Goal: Check status

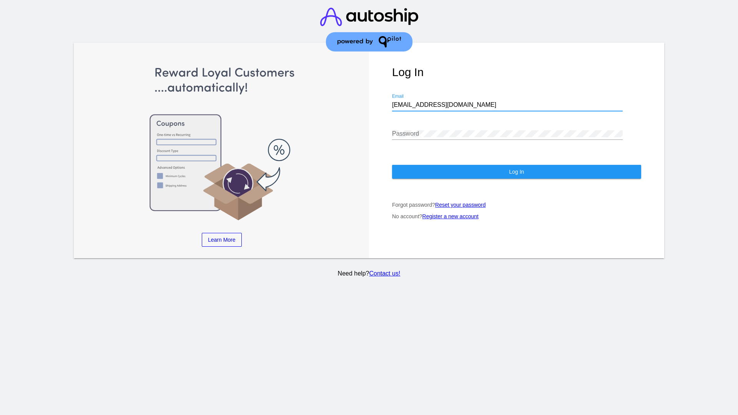
type input "jr@patternsinthecloud.com"
click at [516, 172] on span "Log In" at bounding box center [516, 172] width 15 height 6
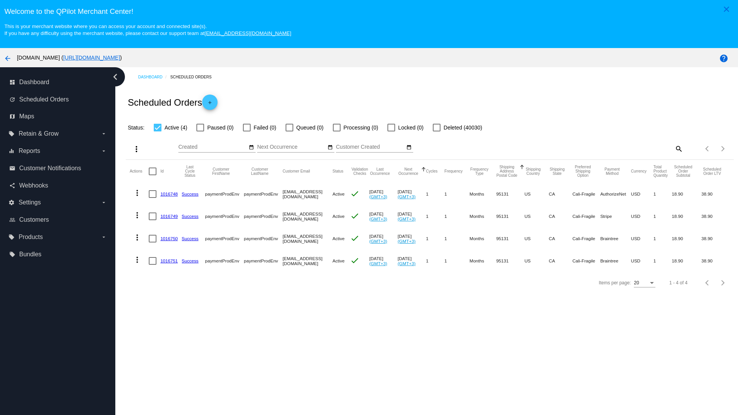
click at [259, 128] on span "Failed (0)" at bounding box center [265, 127] width 23 height 9
click at [247, 131] on input "Failed (0)" at bounding box center [246, 131] width 0 height 0
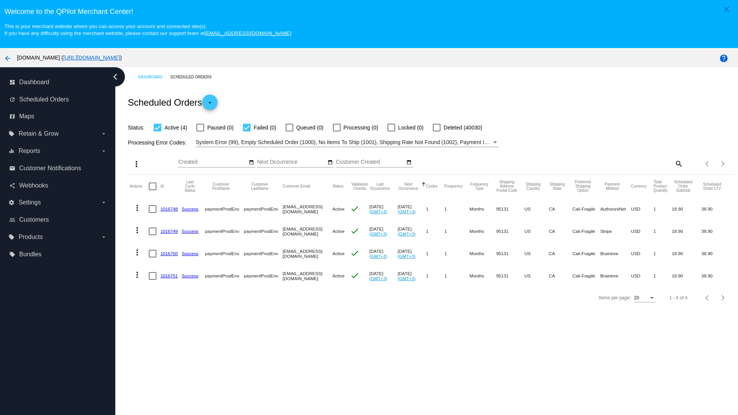
click at [259, 128] on span "Failed (0)" at bounding box center [265, 127] width 23 height 9
click at [247, 131] on input "Failed (0)" at bounding box center [246, 131] width 0 height 0
checkbox input "false"
